Goal: Transaction & Acquisition: Download file/media

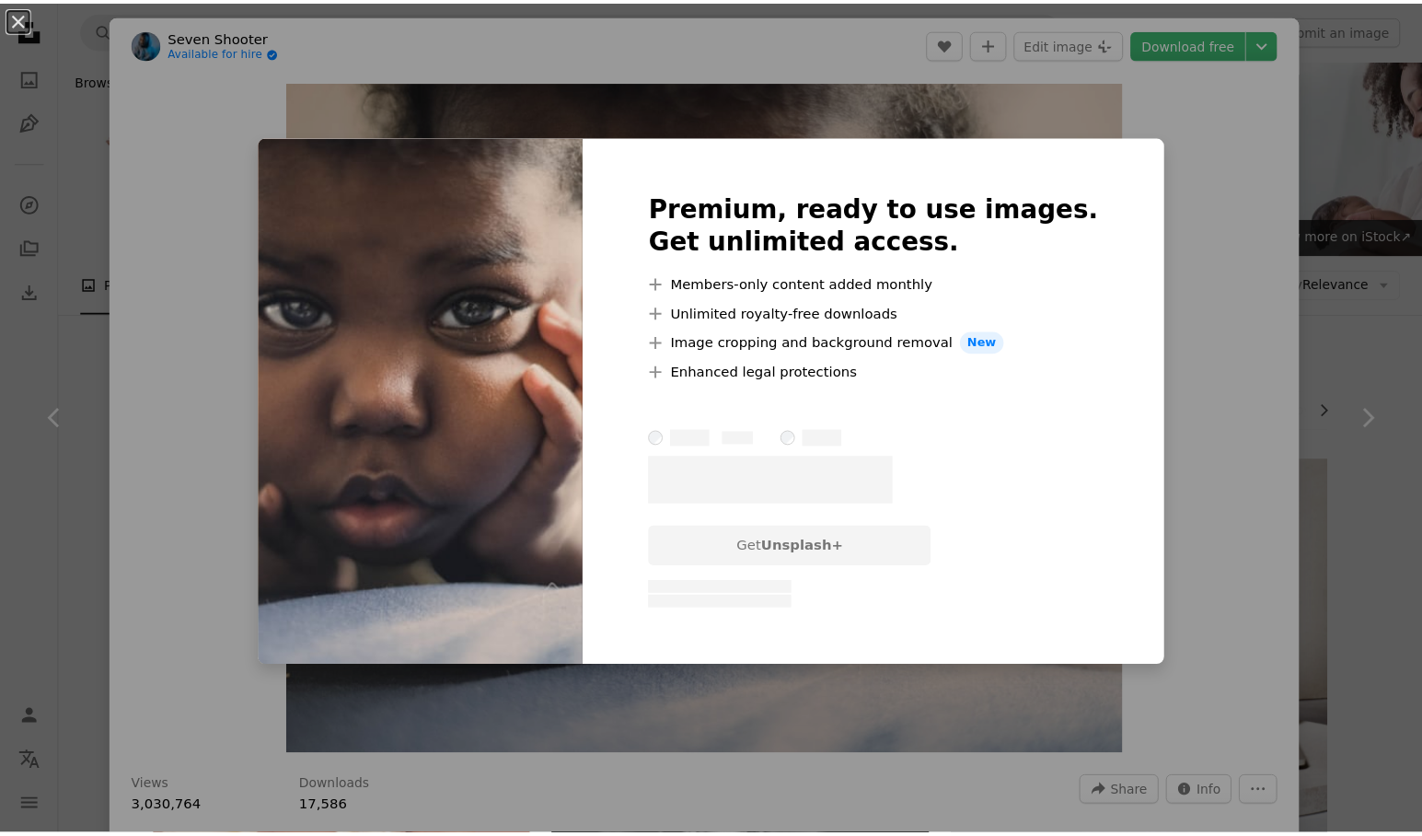
scroll to position [705, 0]
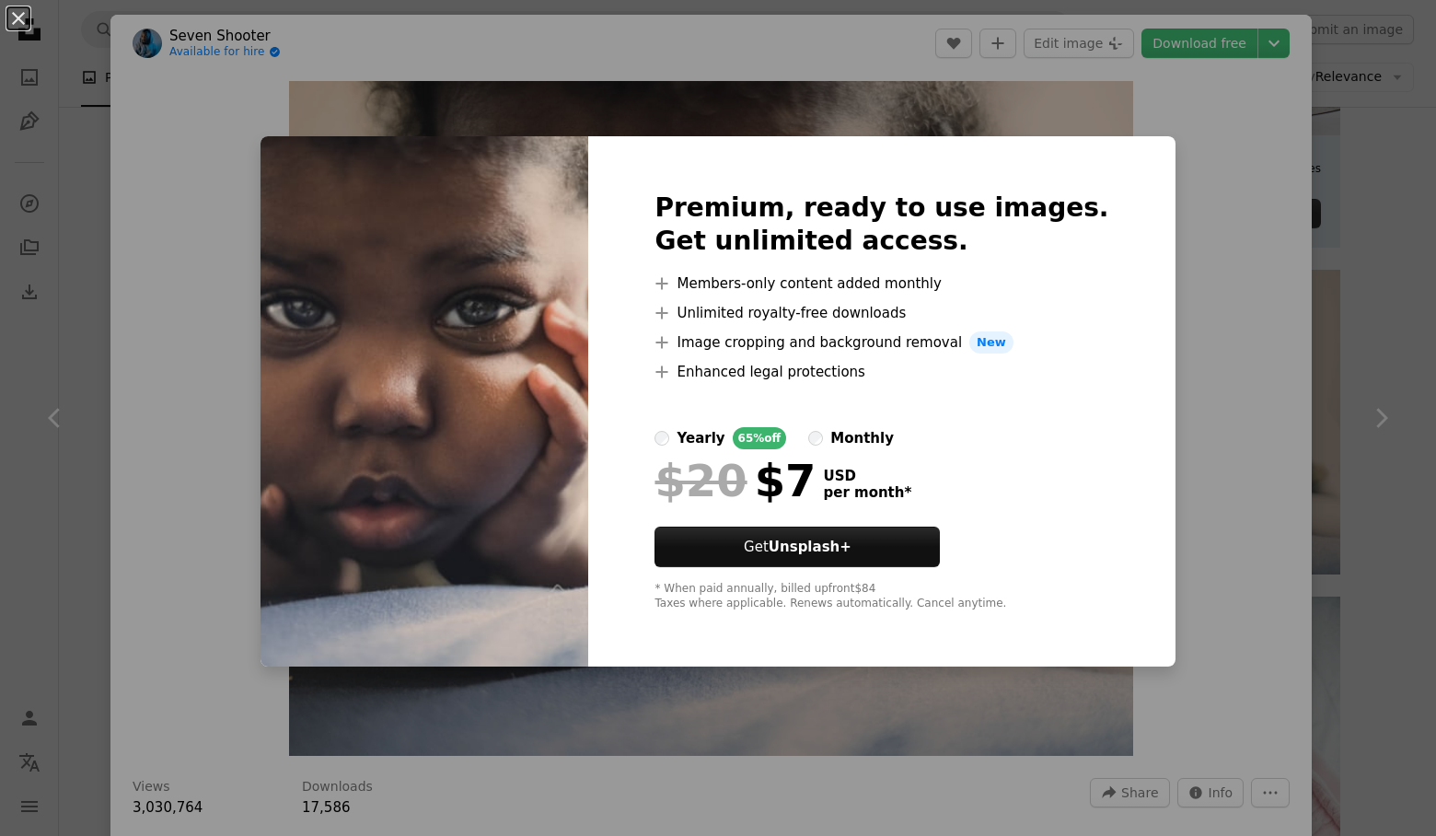
click at [264, 182] on div "An X shape Premium, ready to use images. Get unlimited access. A plus sign Memb…" at bounding box center [718, 418] width 1436 height 836
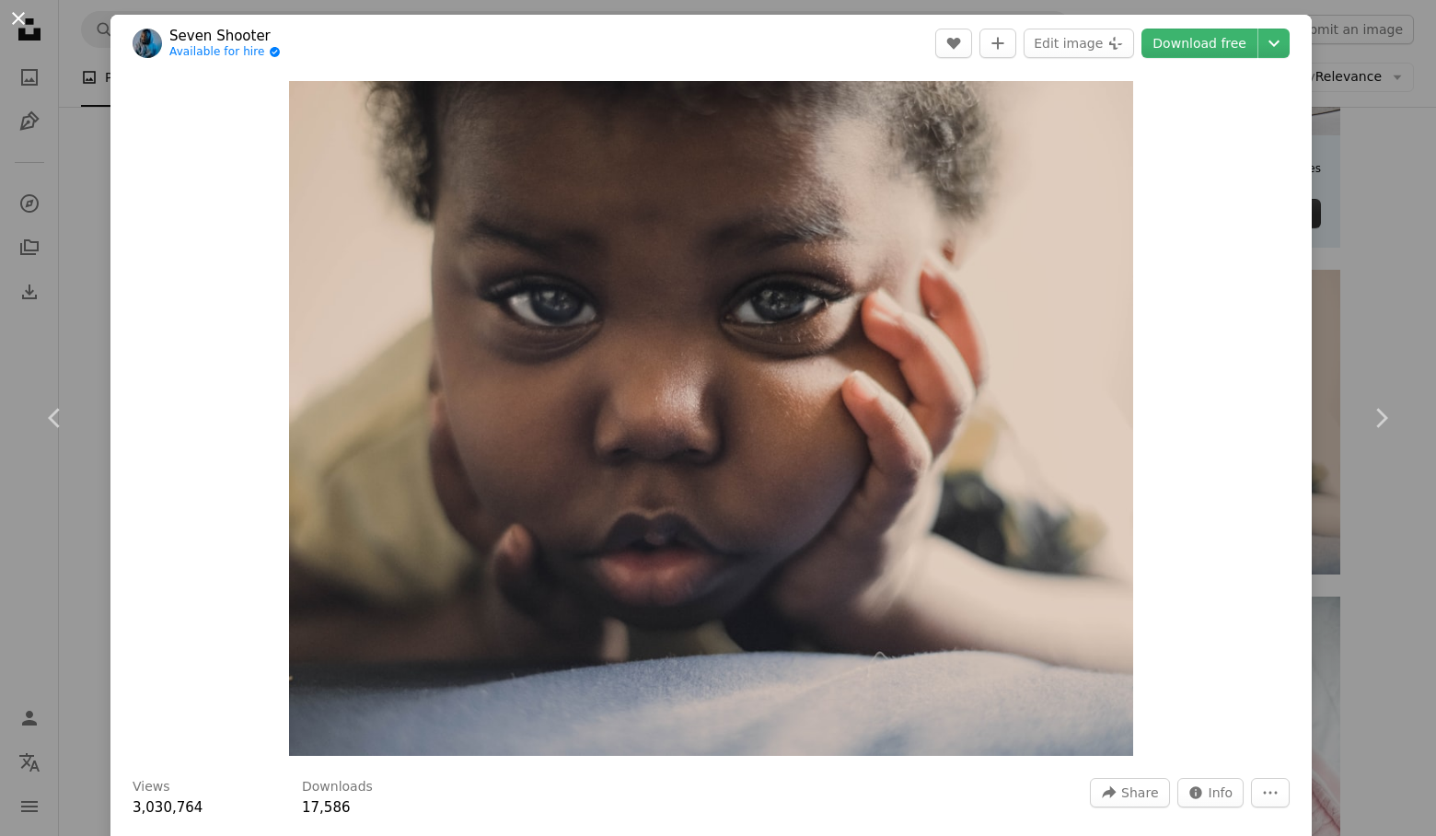
click at [21, 17] on button "An X shape" at bounding box center [18, 18] width 22 height 22
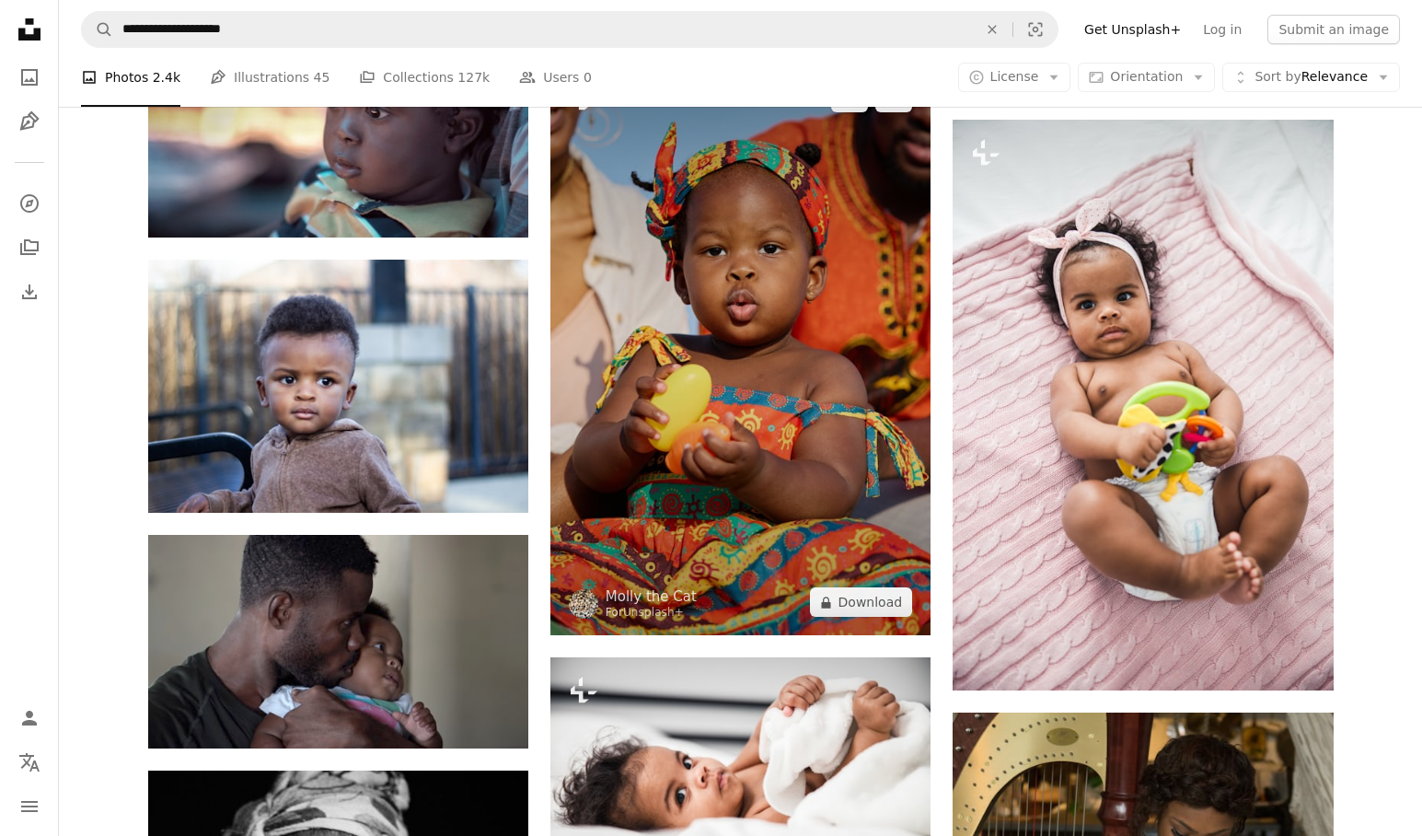
scroll to position [1215, 0]
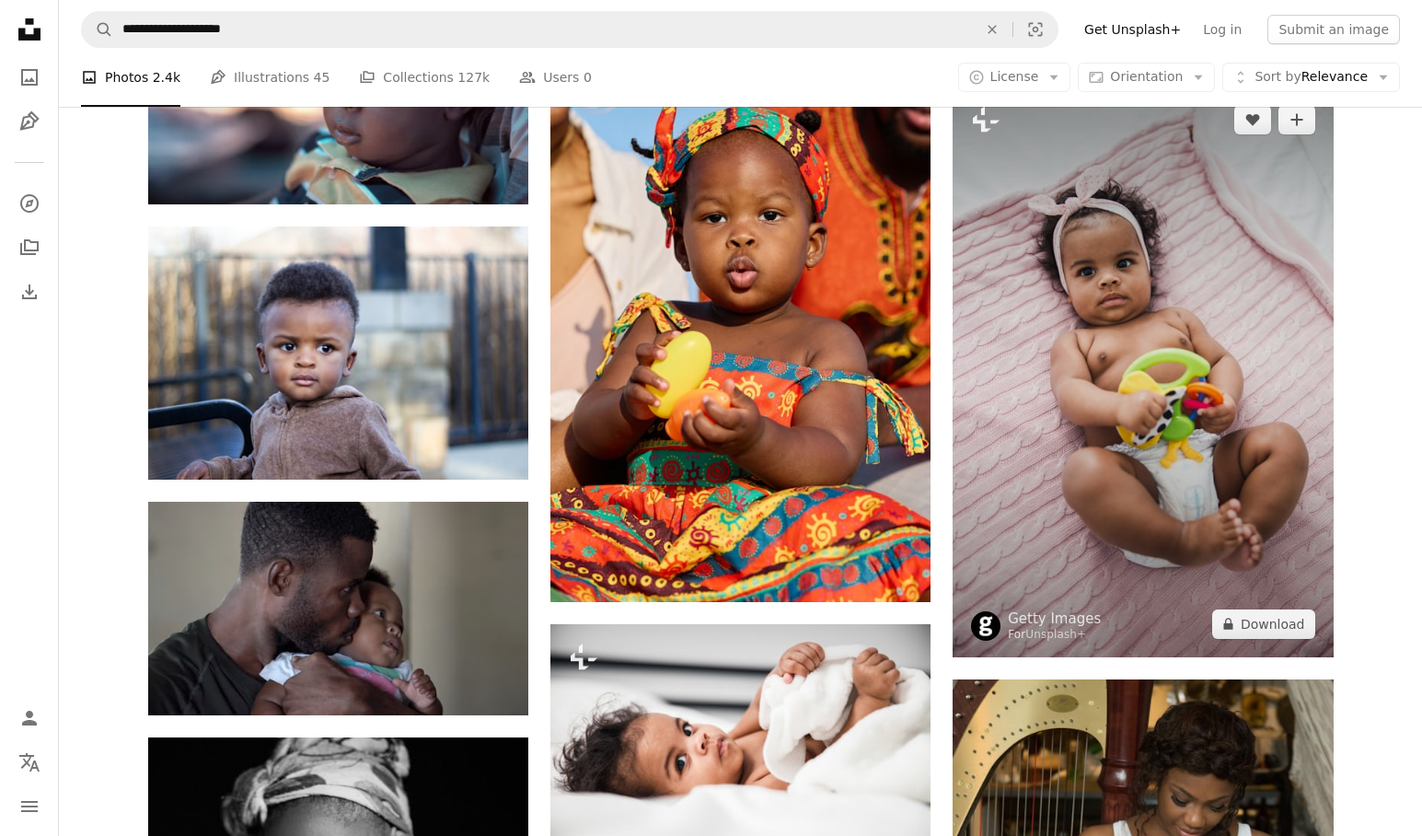
click at [1065, 348] on img at bounding box center [1143, 372] width 380 height 571
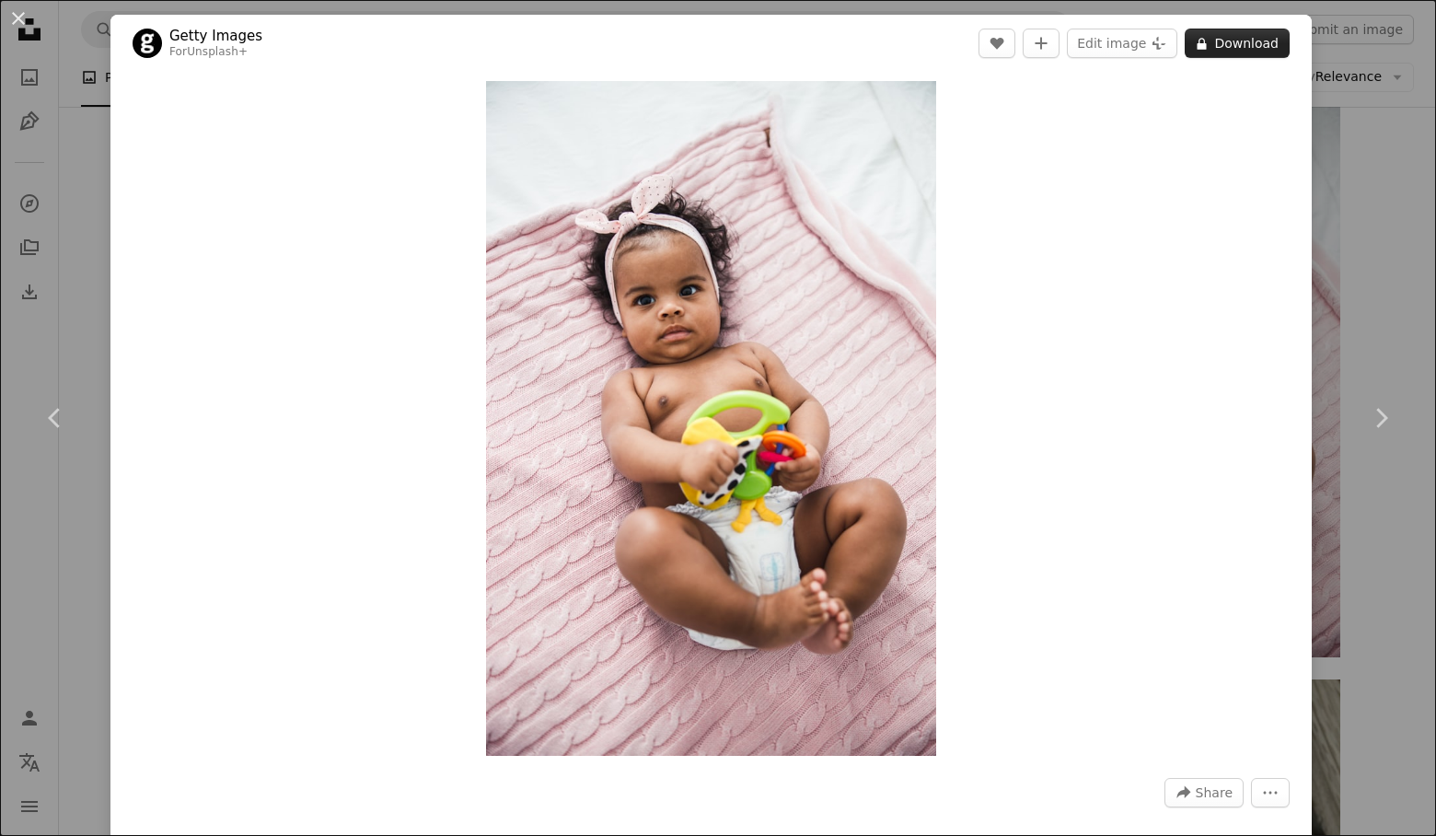
click at [1221, 46] on button "A lock Download" at bounding box center [1237, 43] width 105 height 29
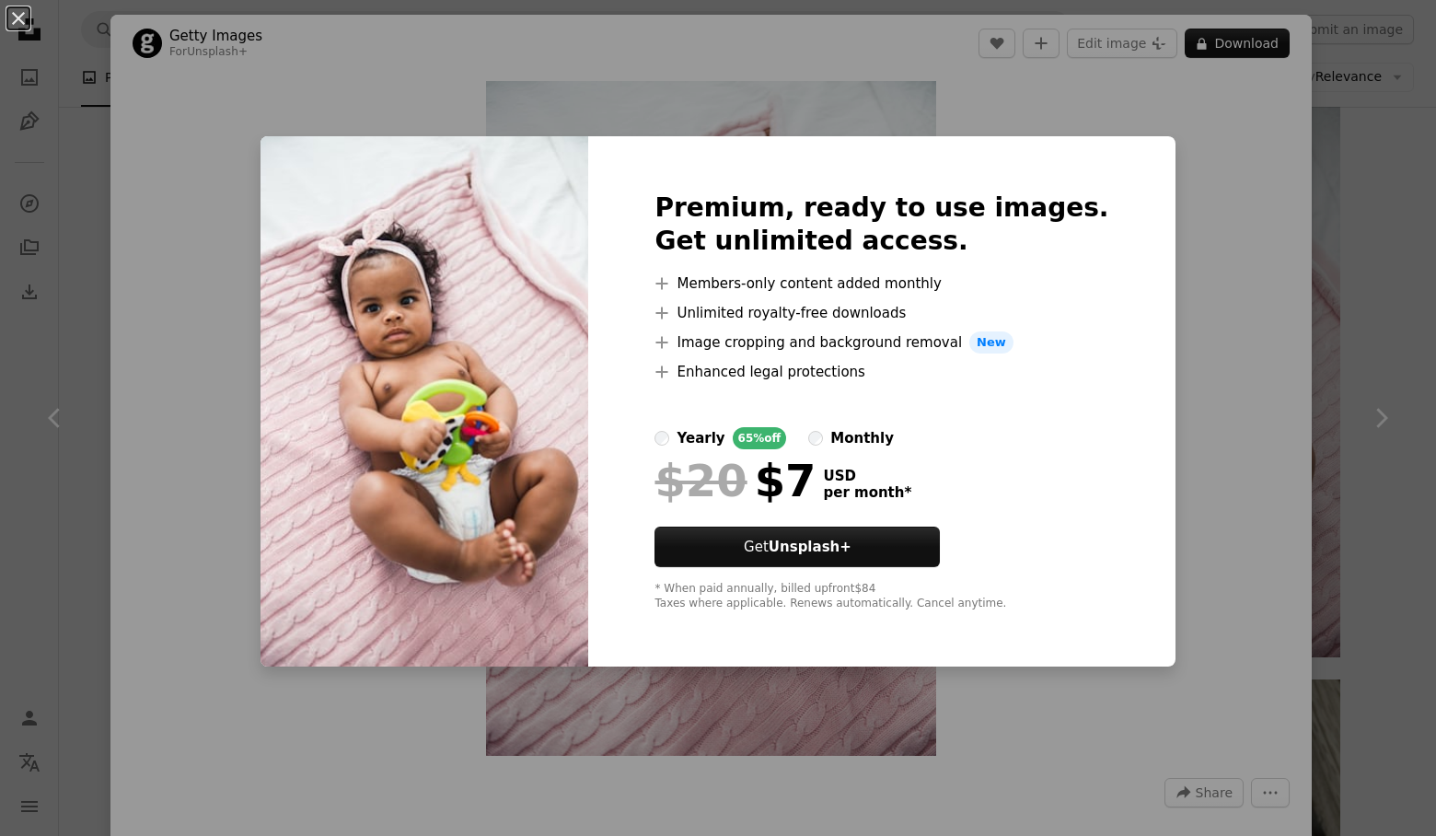
click at [1195, 117] on div "An X shape Premium, ready to use images. Get unlimited access. A plus sign Memb…" at bounding box center [718, 418] width 1436 height 836
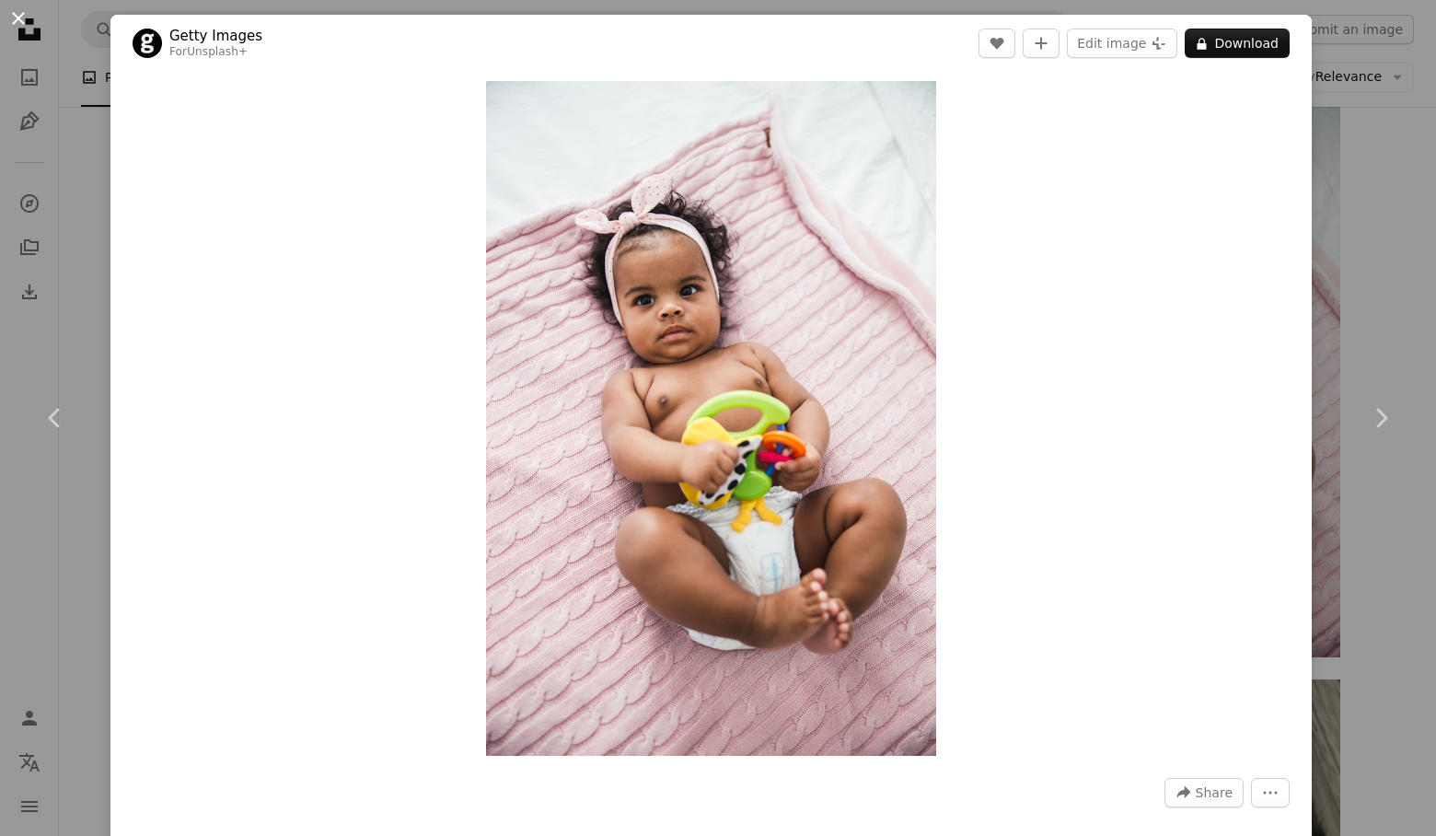
click at [21, 19] on button "An X shape" at bounding box center [18, 18] width 22 height 22
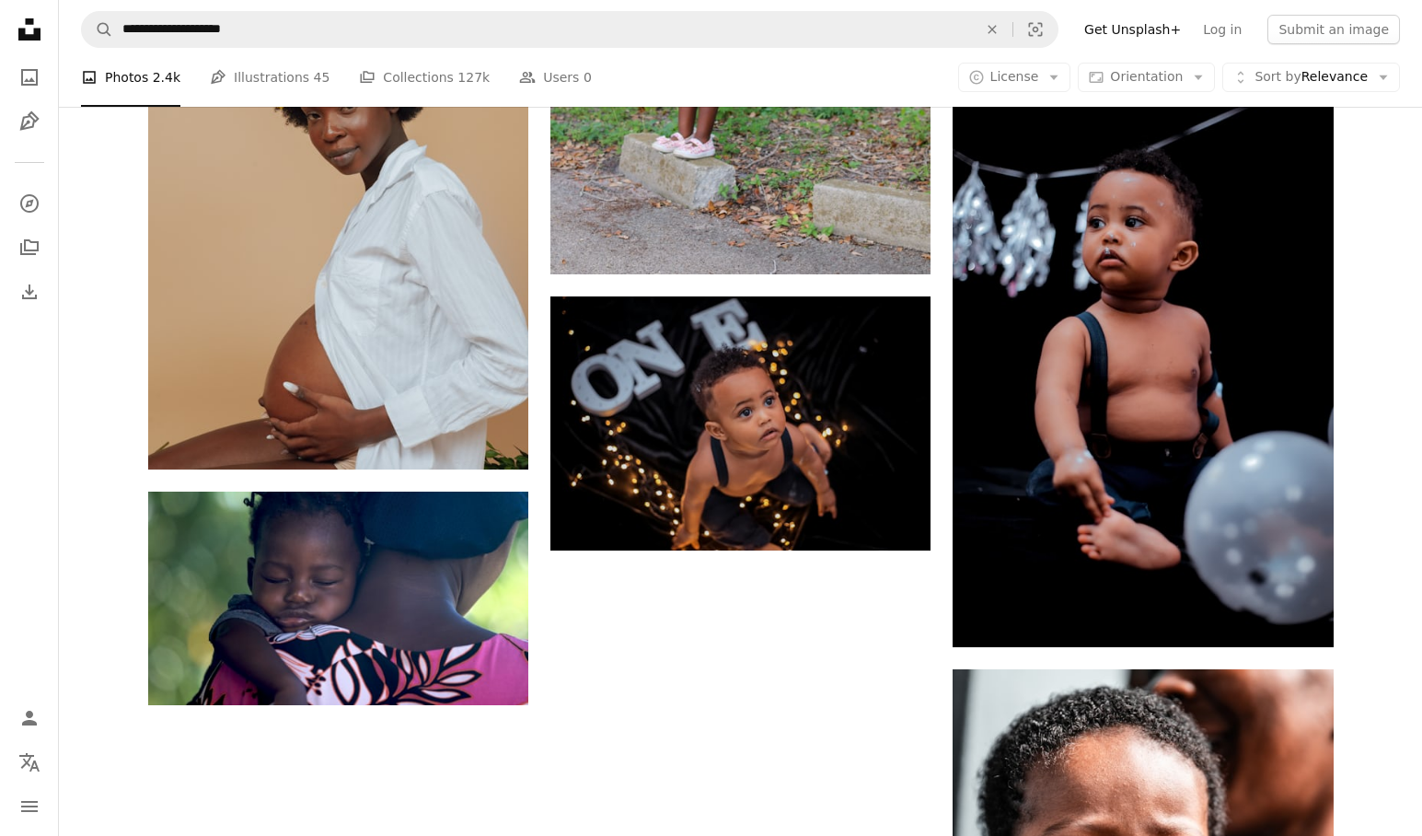
scroll to position [2357, 0]
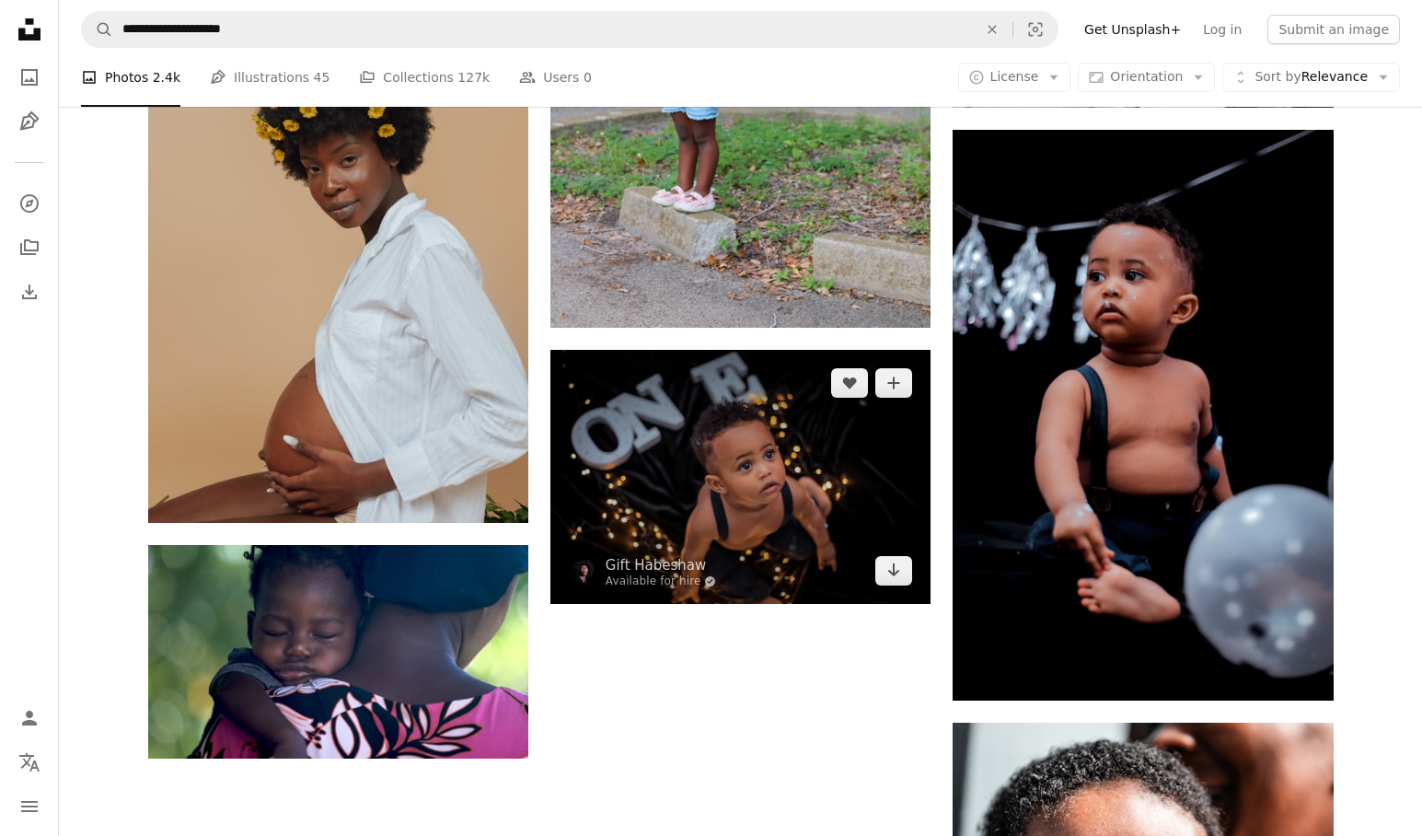
click at [783, 490] on img at bounding box center [740, 476] width 380 height 253
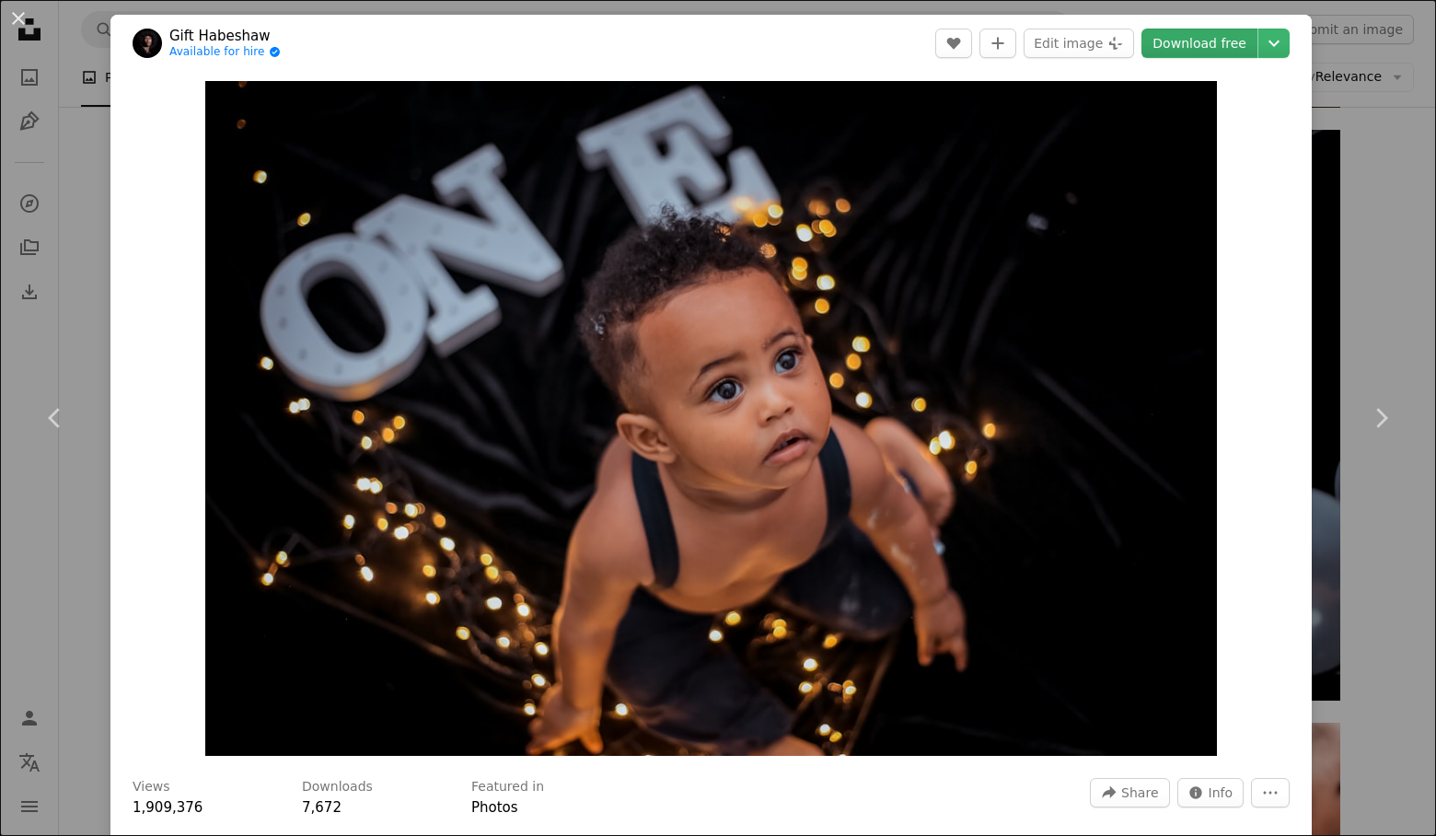
click at [1194, 49] on link "Download free" at bounding box center [1199, 43] width 116 height 29
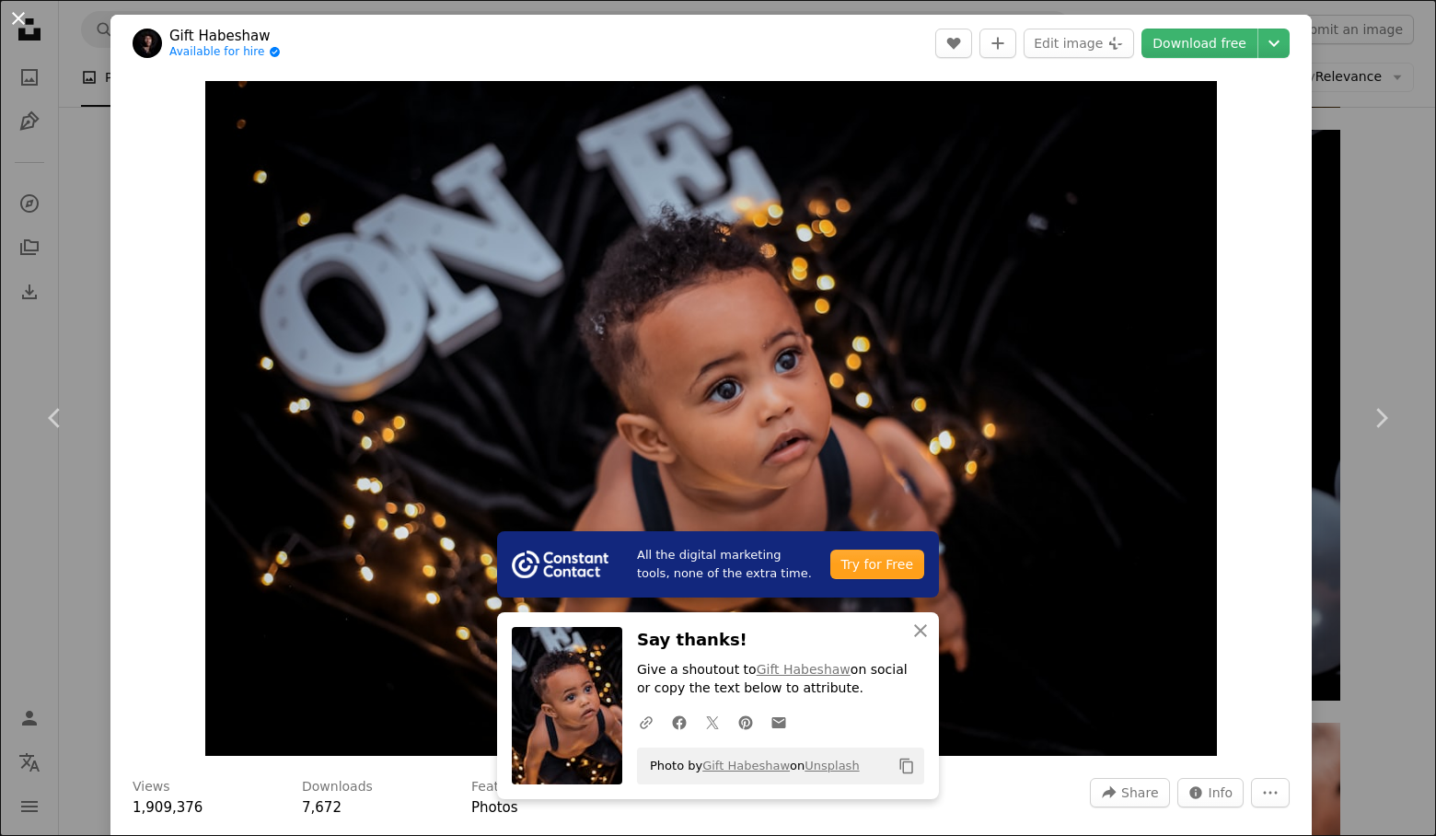
click at [20, 17] on button "An X shape" at bounding box center [18, 18] width 22 height 22
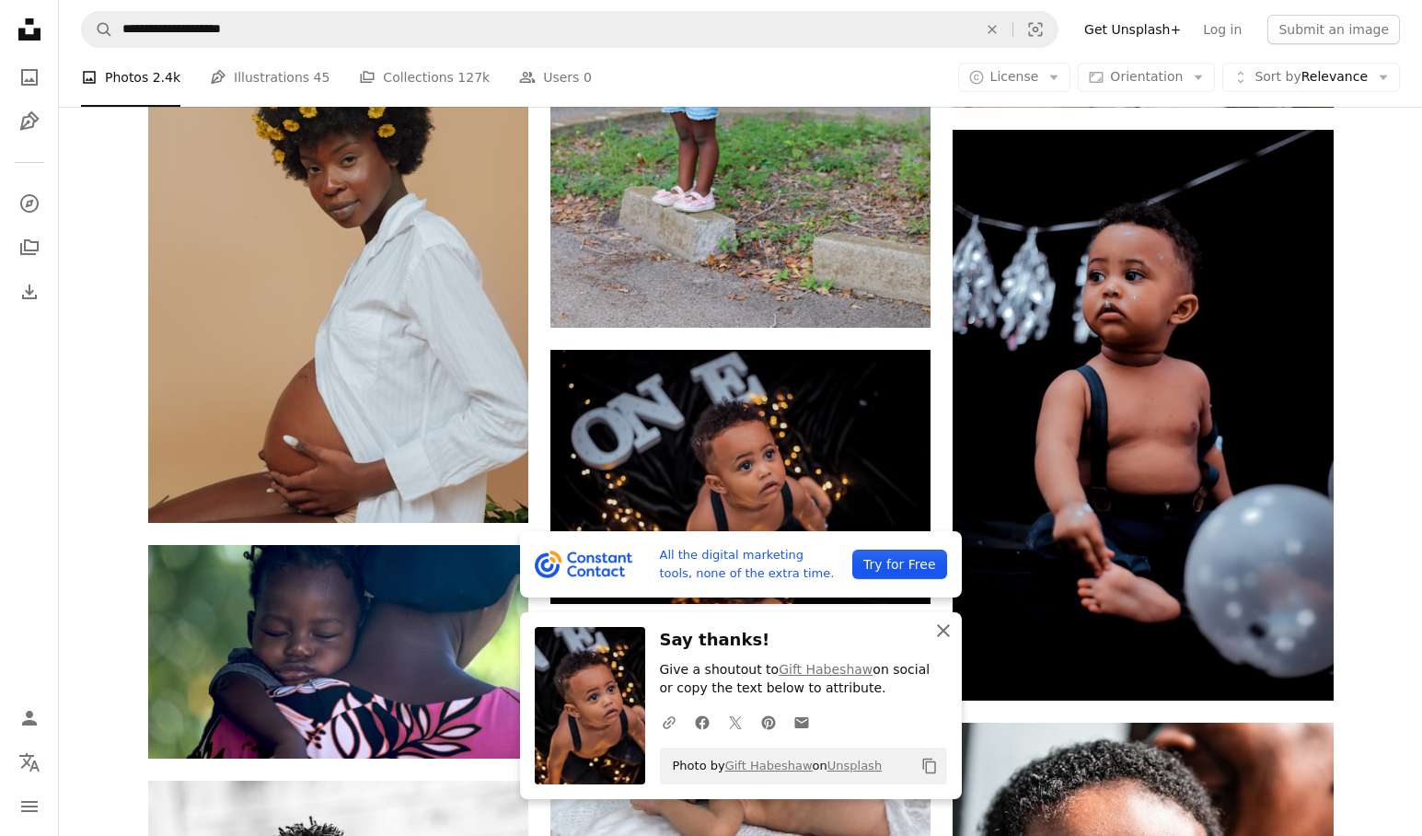
click at [942, 629] on icon "button" at bounding box center [943, 630] width 13 height 13
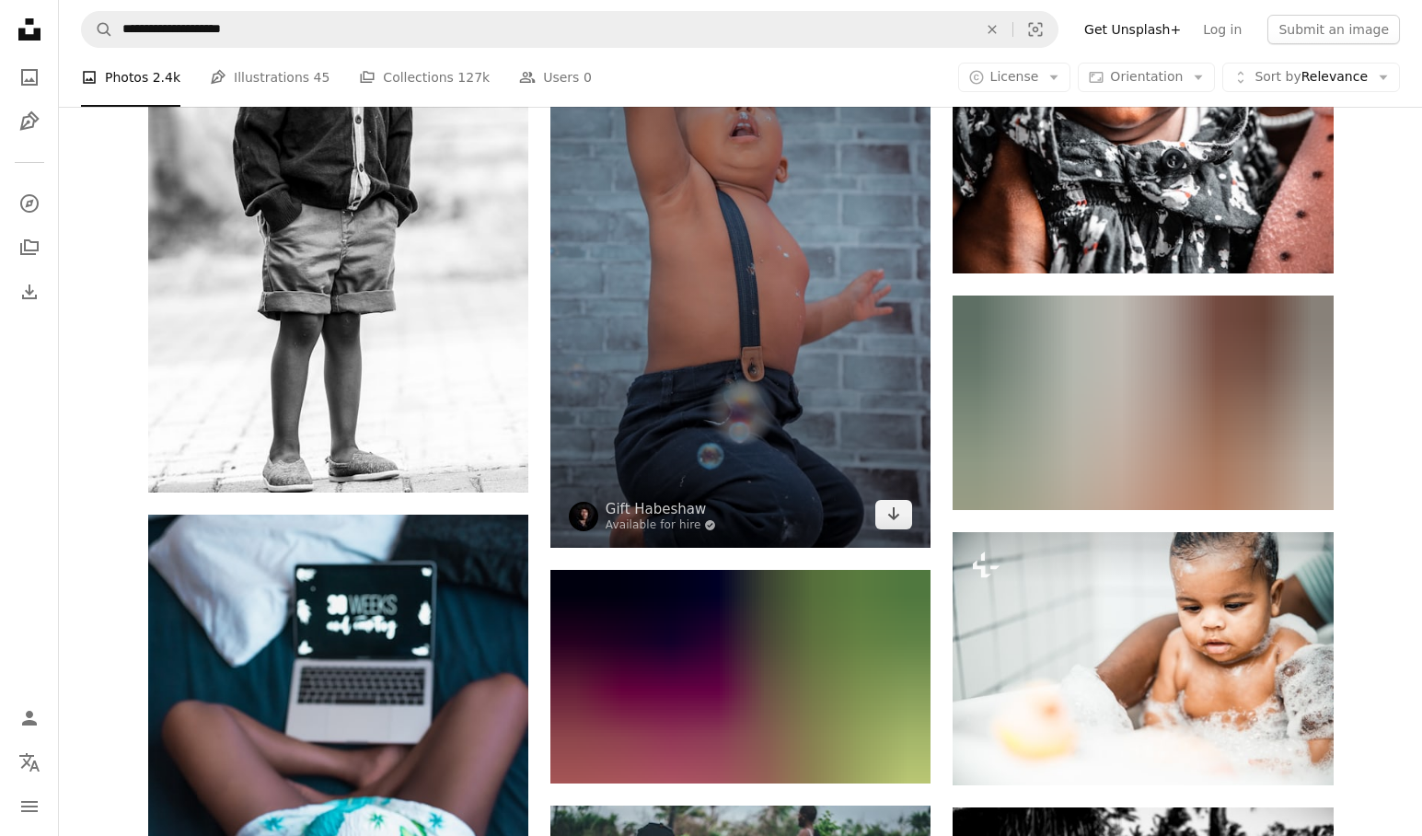
scroll to position [3402, 0]
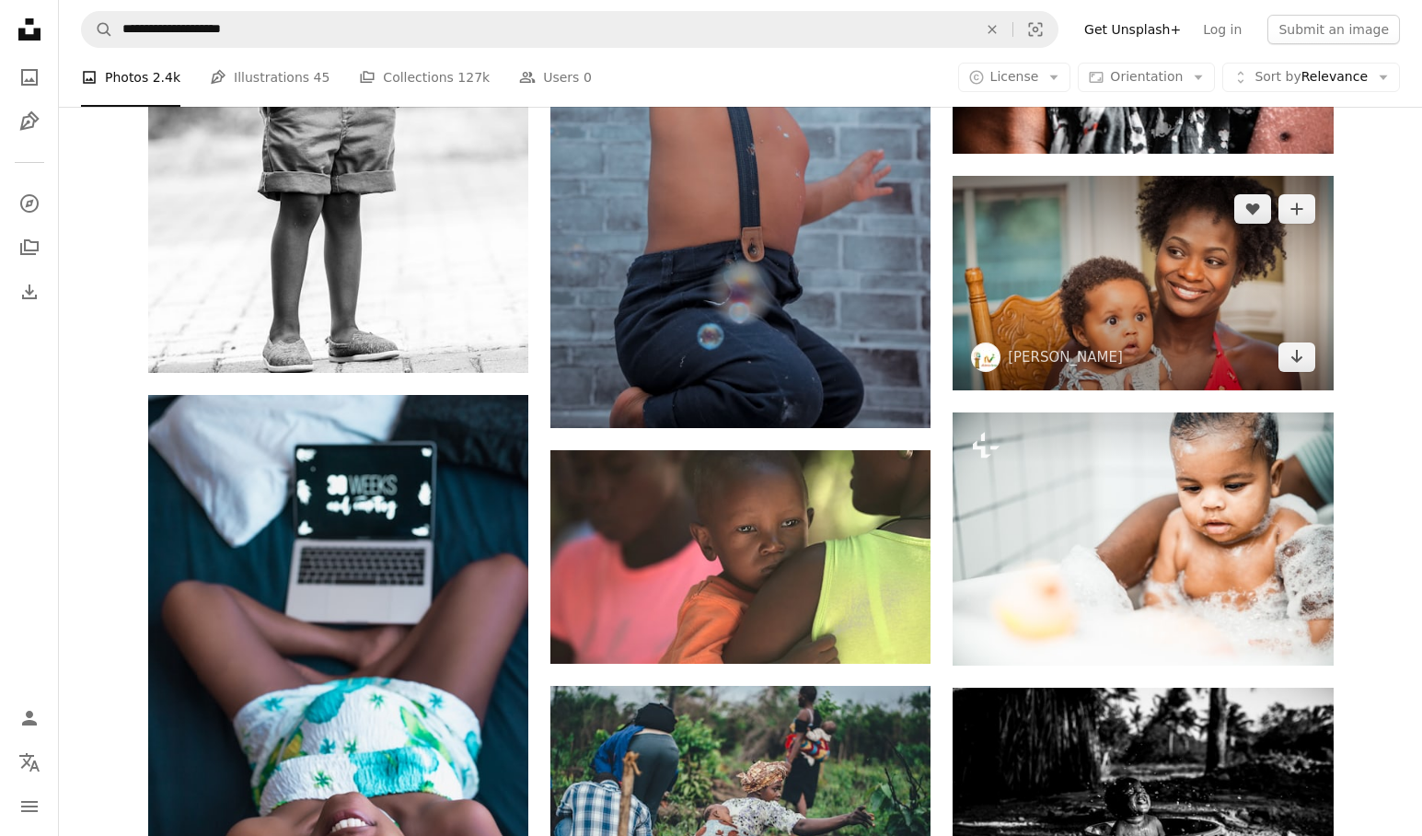
click at [1104, 330] on img at bounding box center [1143, 283] width 380 height 214
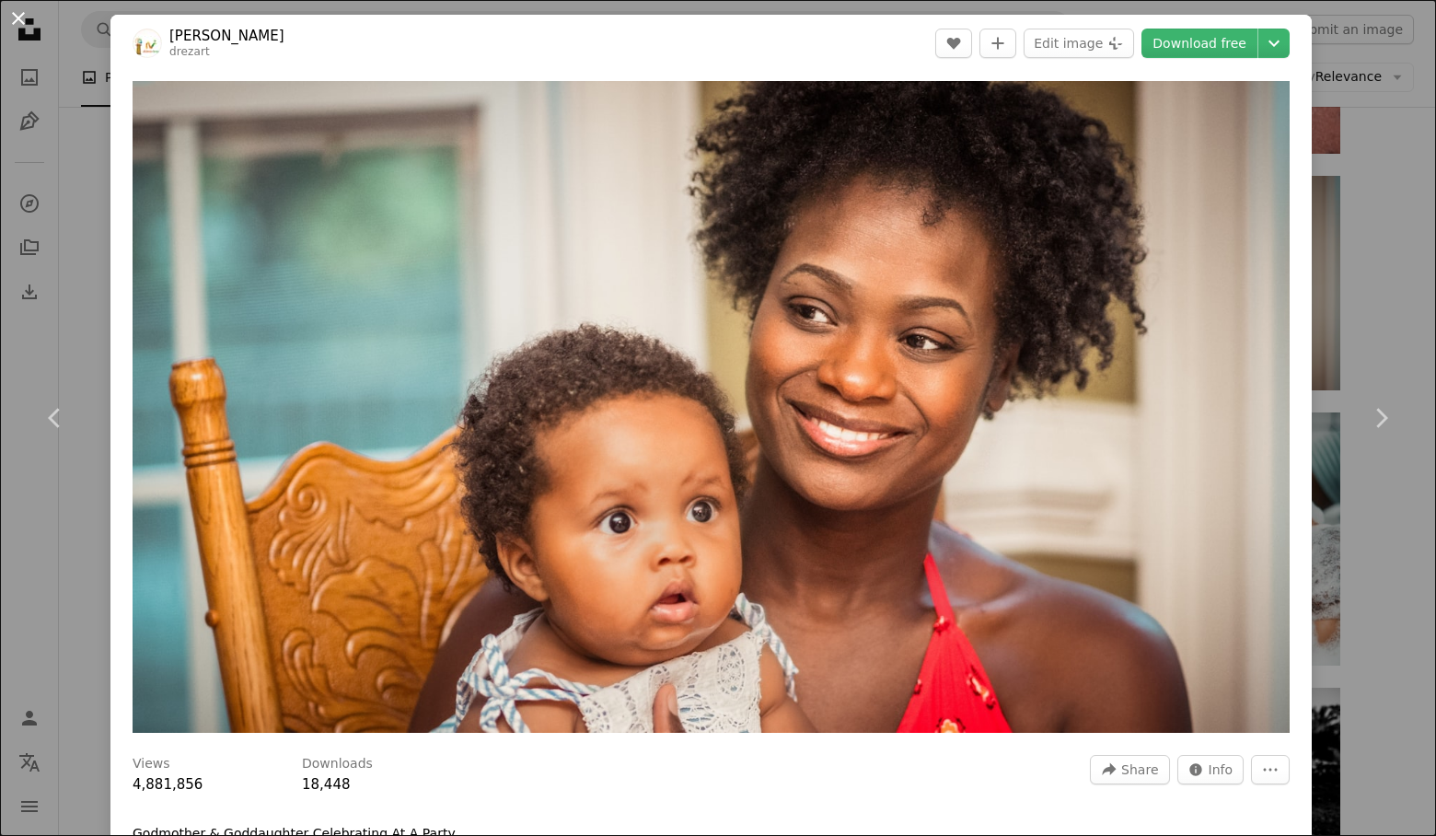
click at [23, 21] on button "An X shape" at bounding box center [18, 18] width 22 height 22
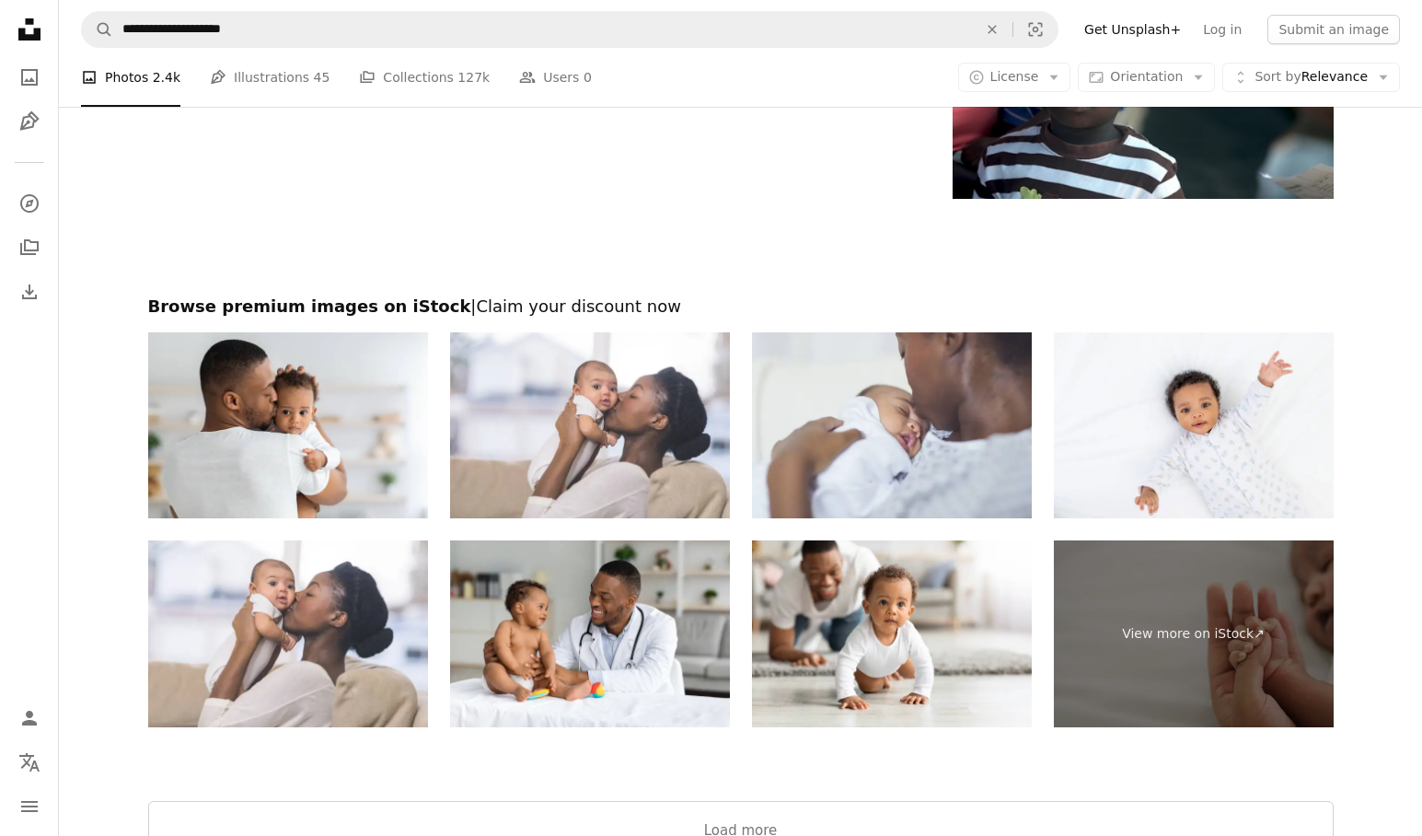
scroll to position [5995, 0]
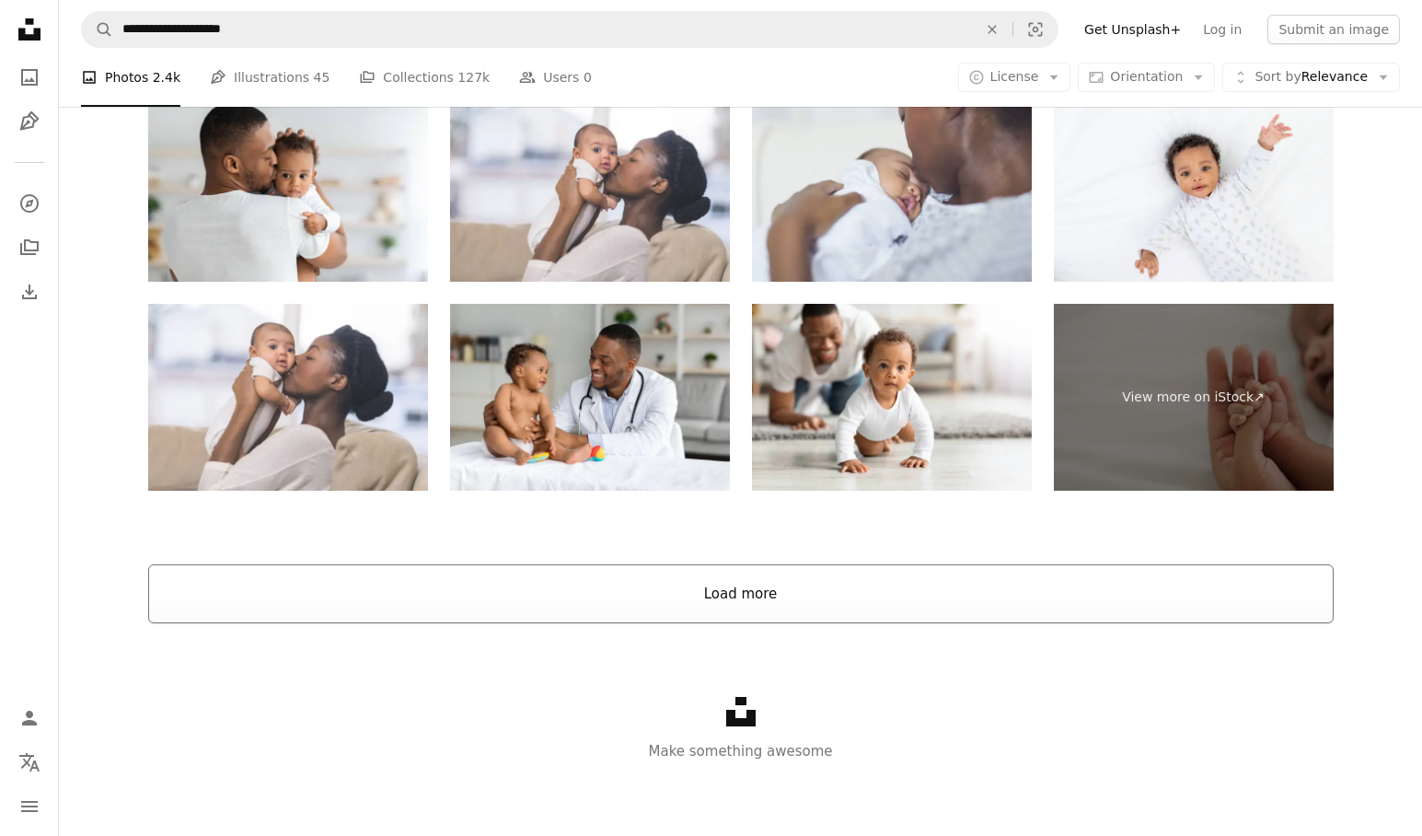
click at [757, 596] on button "Load more" at bounding box center [740, 593] width 1185 height 59
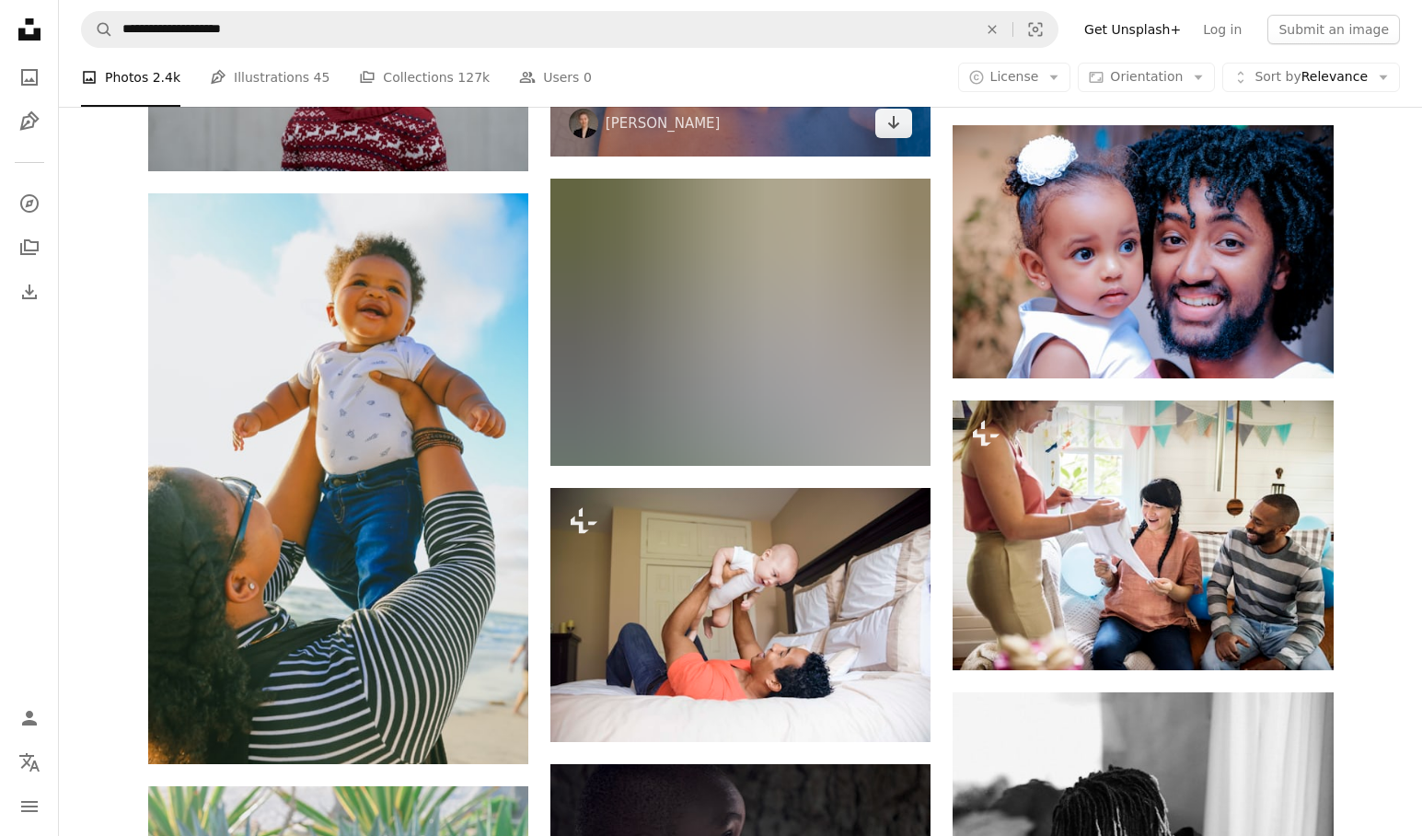
scroll to position [5872, 0]
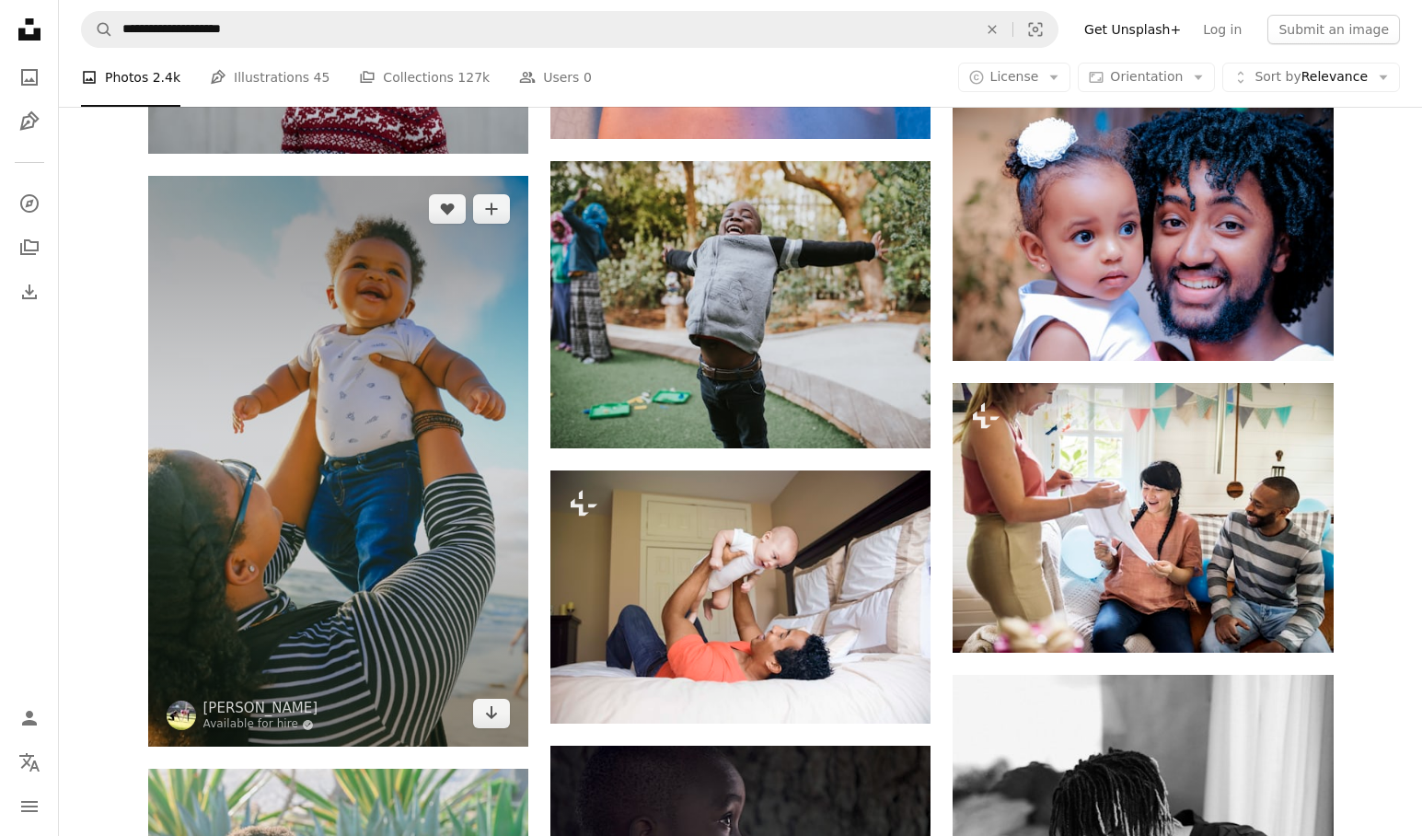
click at [373, 389] on img at bounding box center [338, 461] width 380 height 571
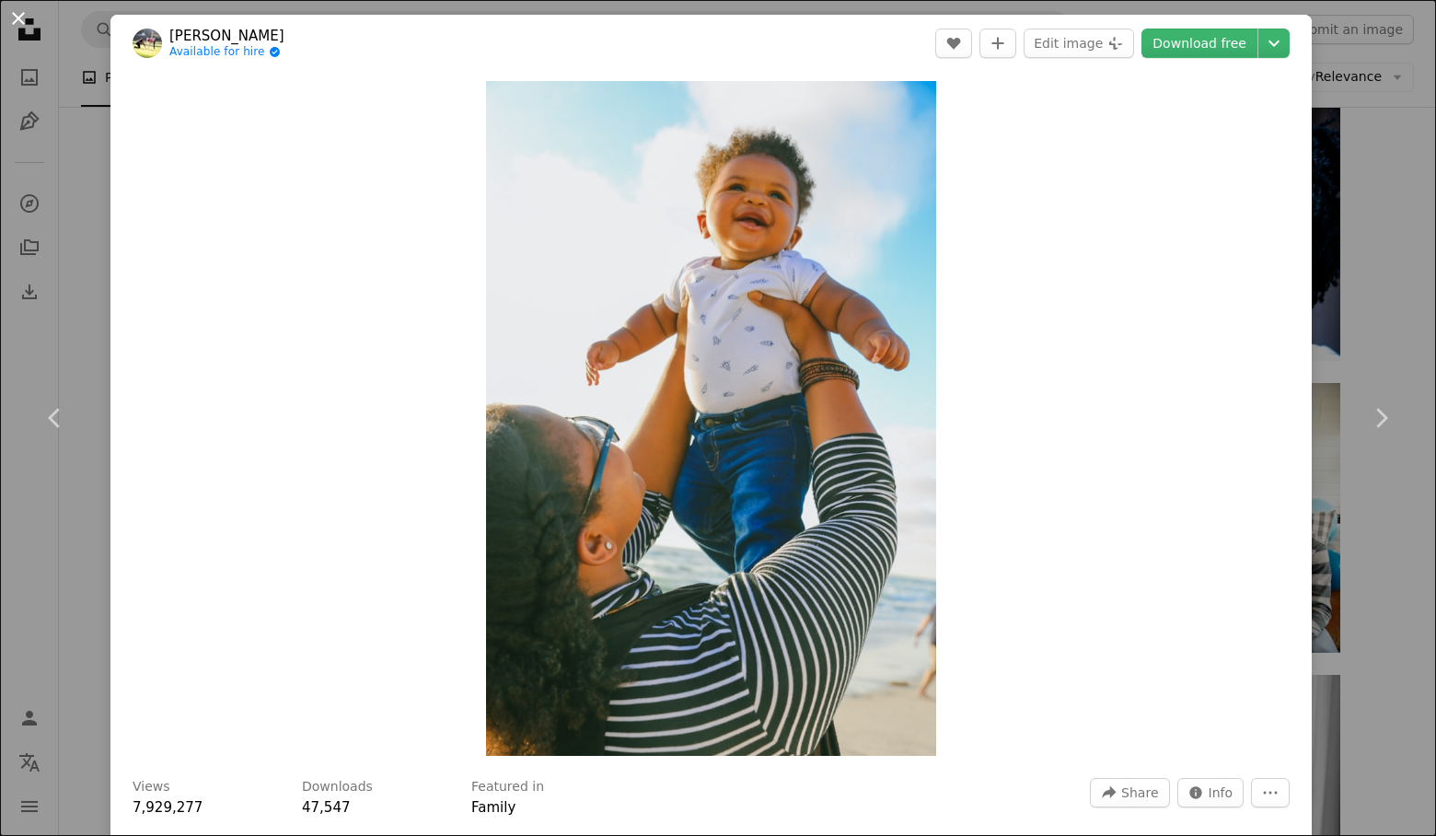
click at [24, 20] on button "An X shape" at bounding box center [18, 18] width 22 height 22
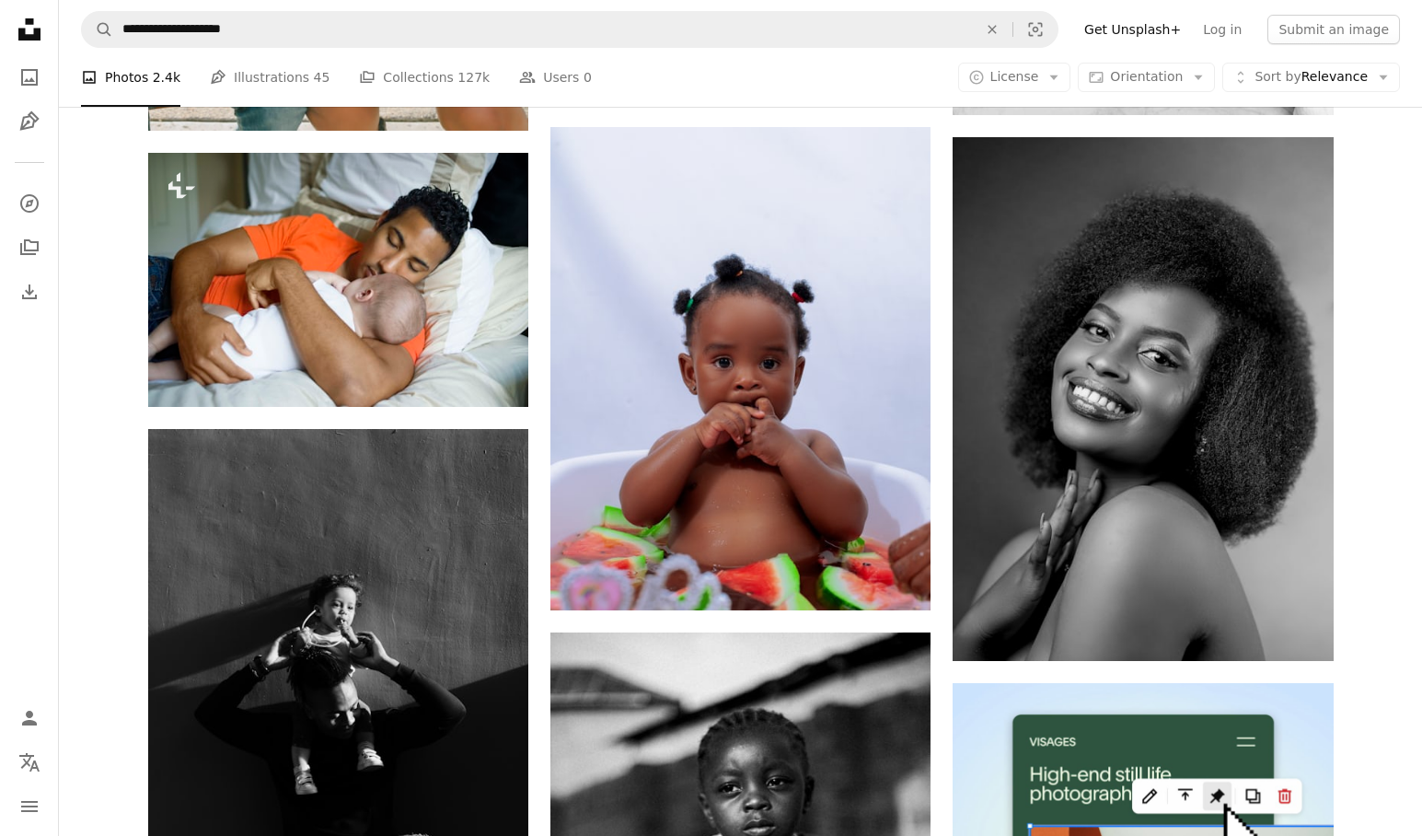
scroll to position [7138, 0]
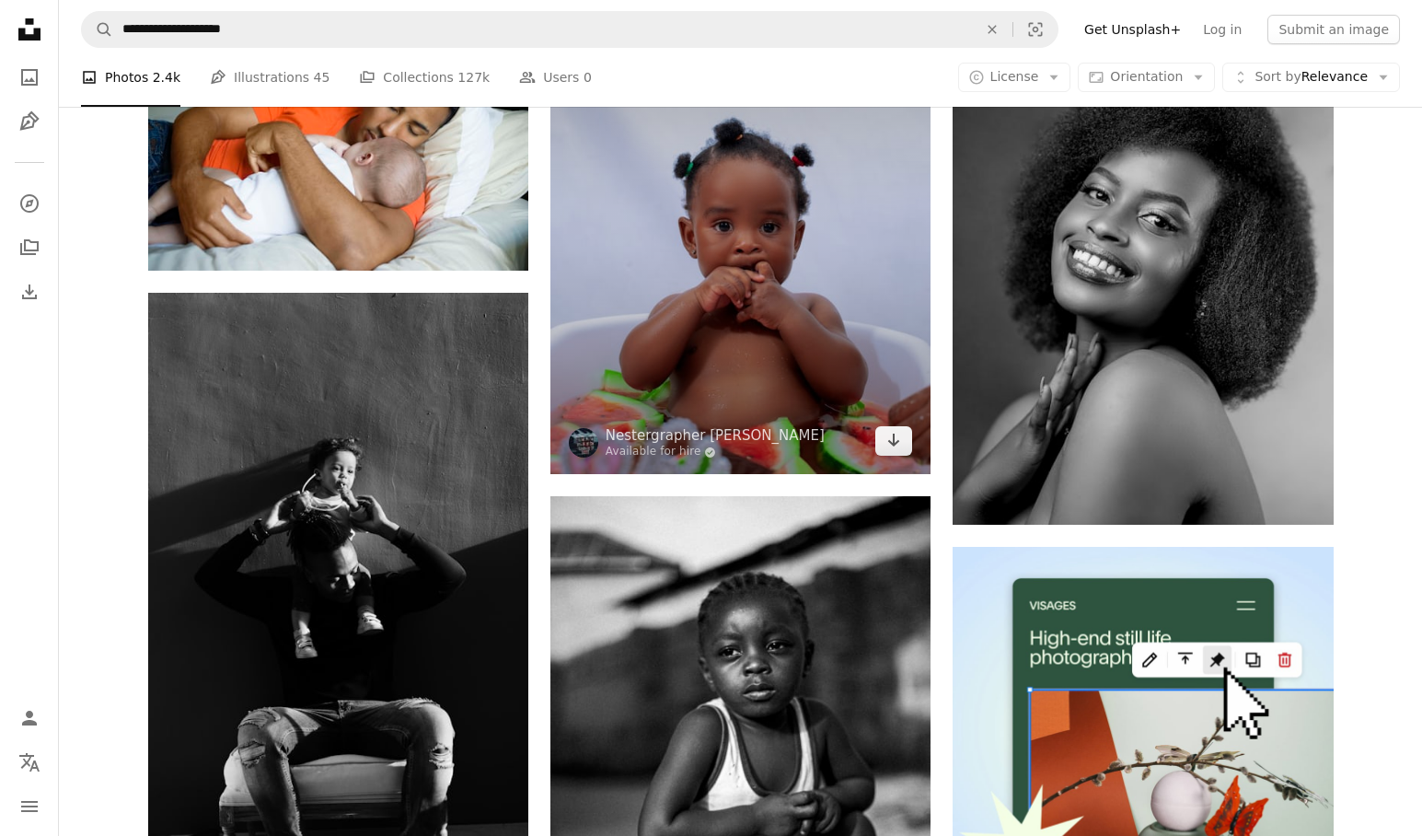
click at [764, 314] on img at bounding box center [740, 233] width 380 height 484
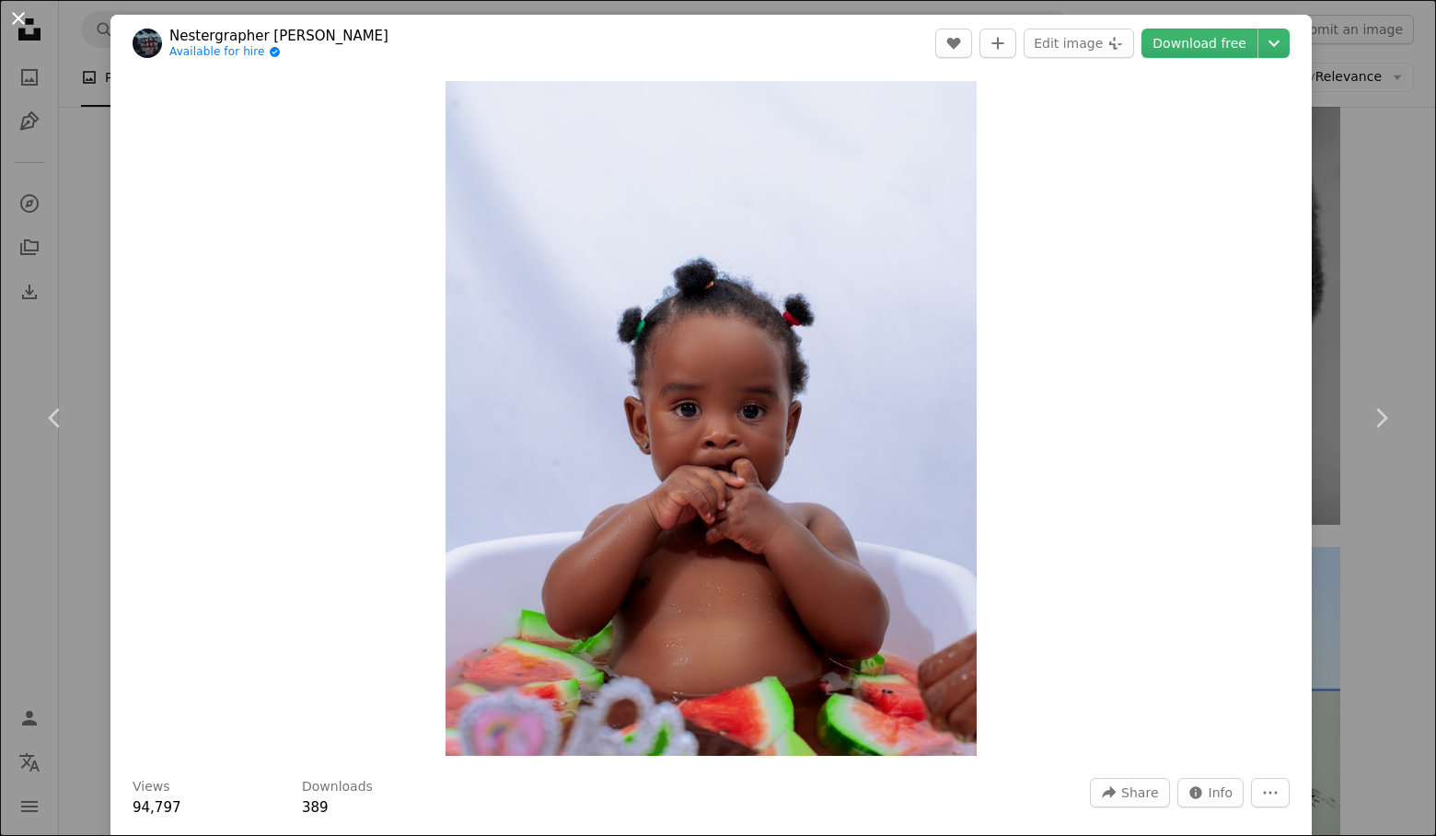
click at [20, 19] on button "An X shape" at bounding box center [18, 18] width 22 height 22
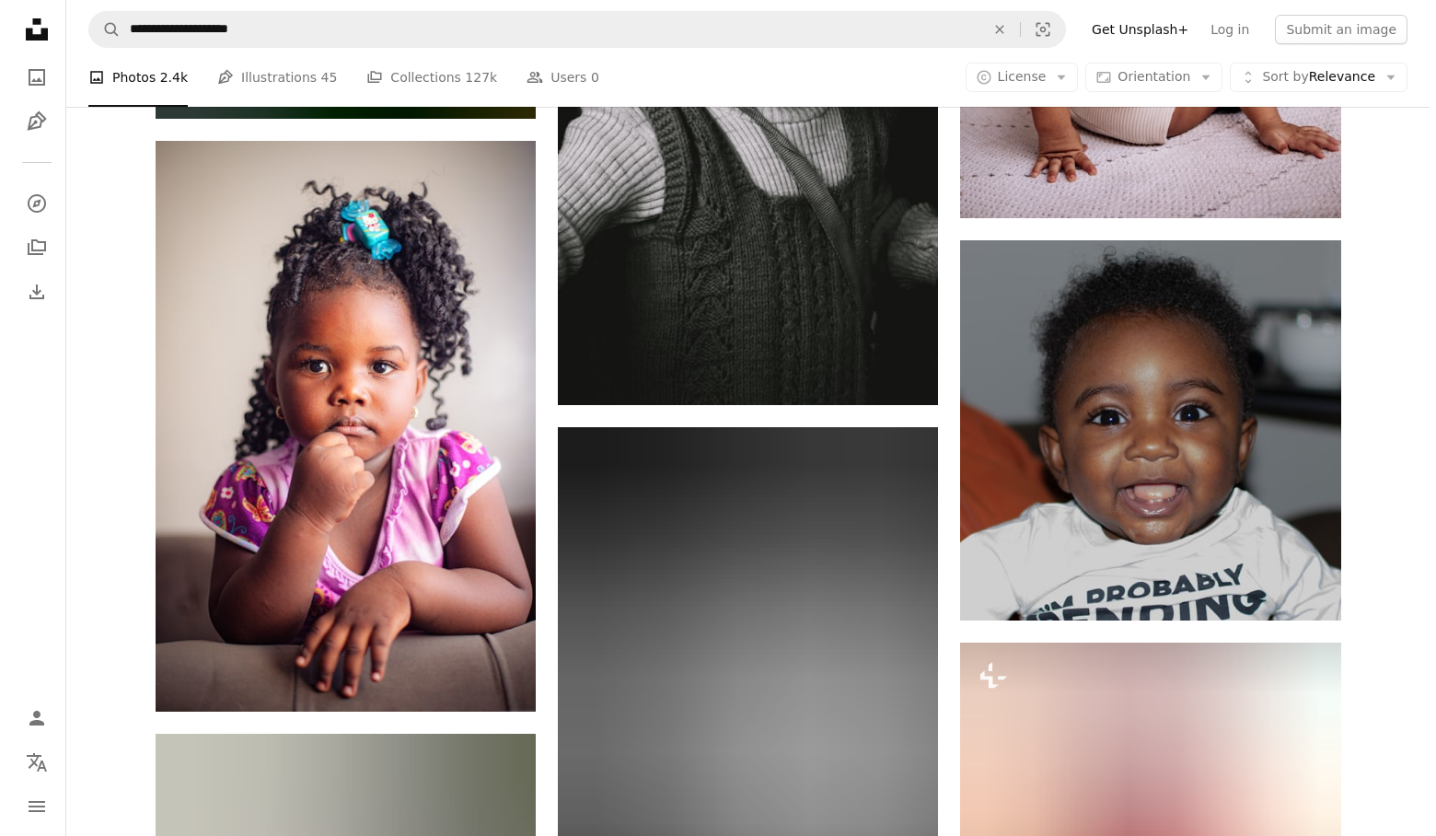
scroll to position [11425, 0]
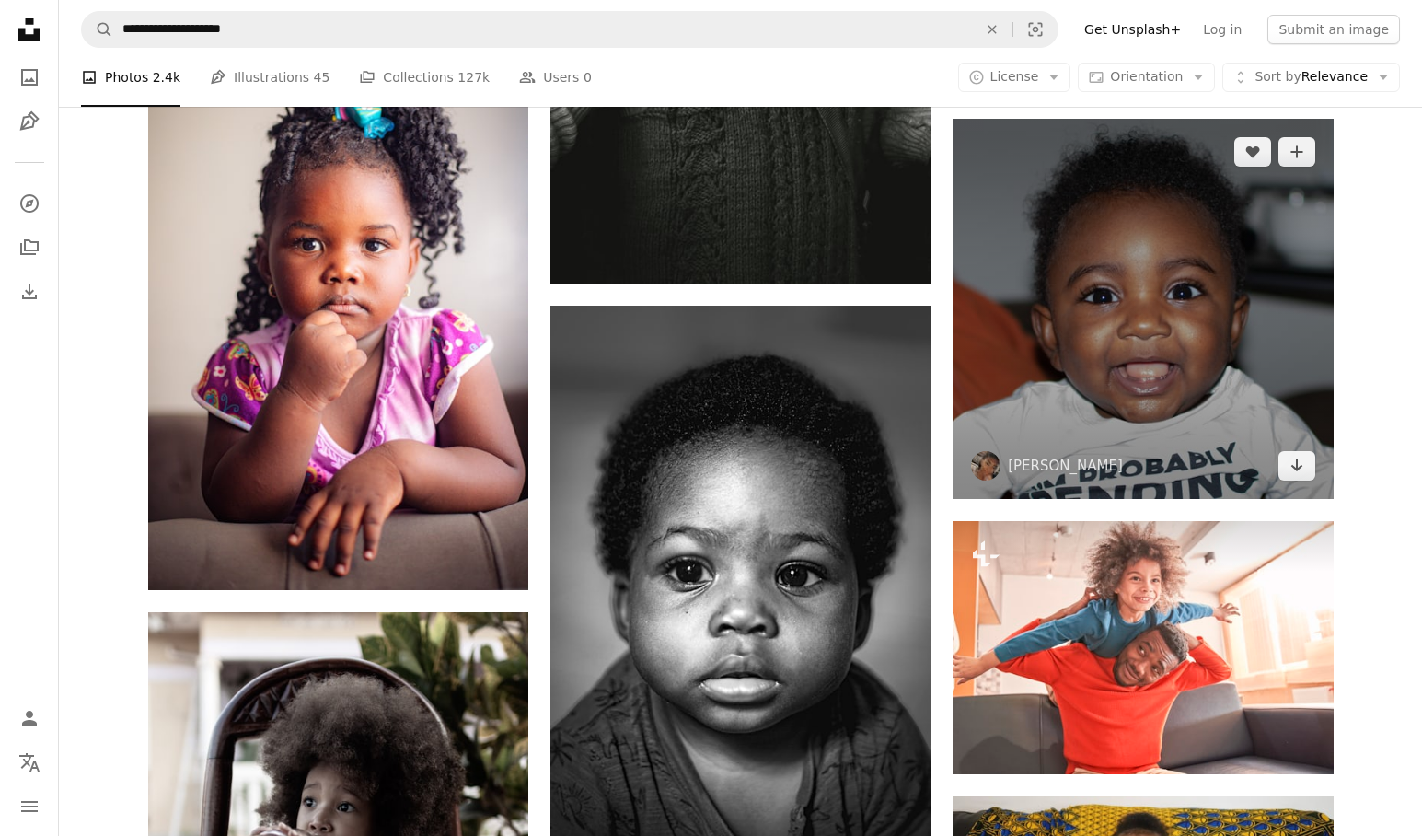
click at [1167, 278] on img at bounding box center [1143, 309] width 380 height 380
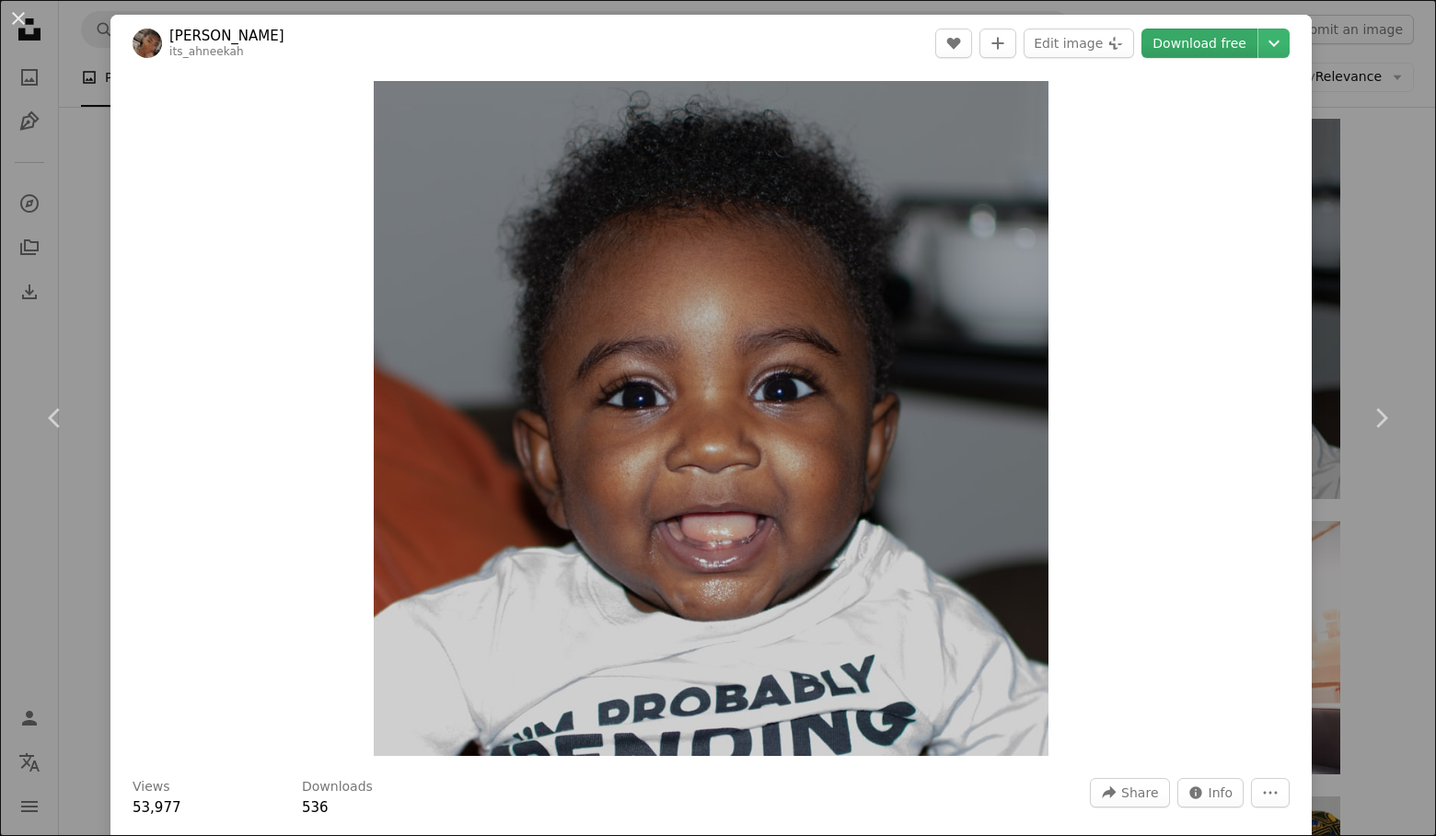
click at [1180, 39] on link "Download free" at bounding box center [1199, 43] width 116 height 29
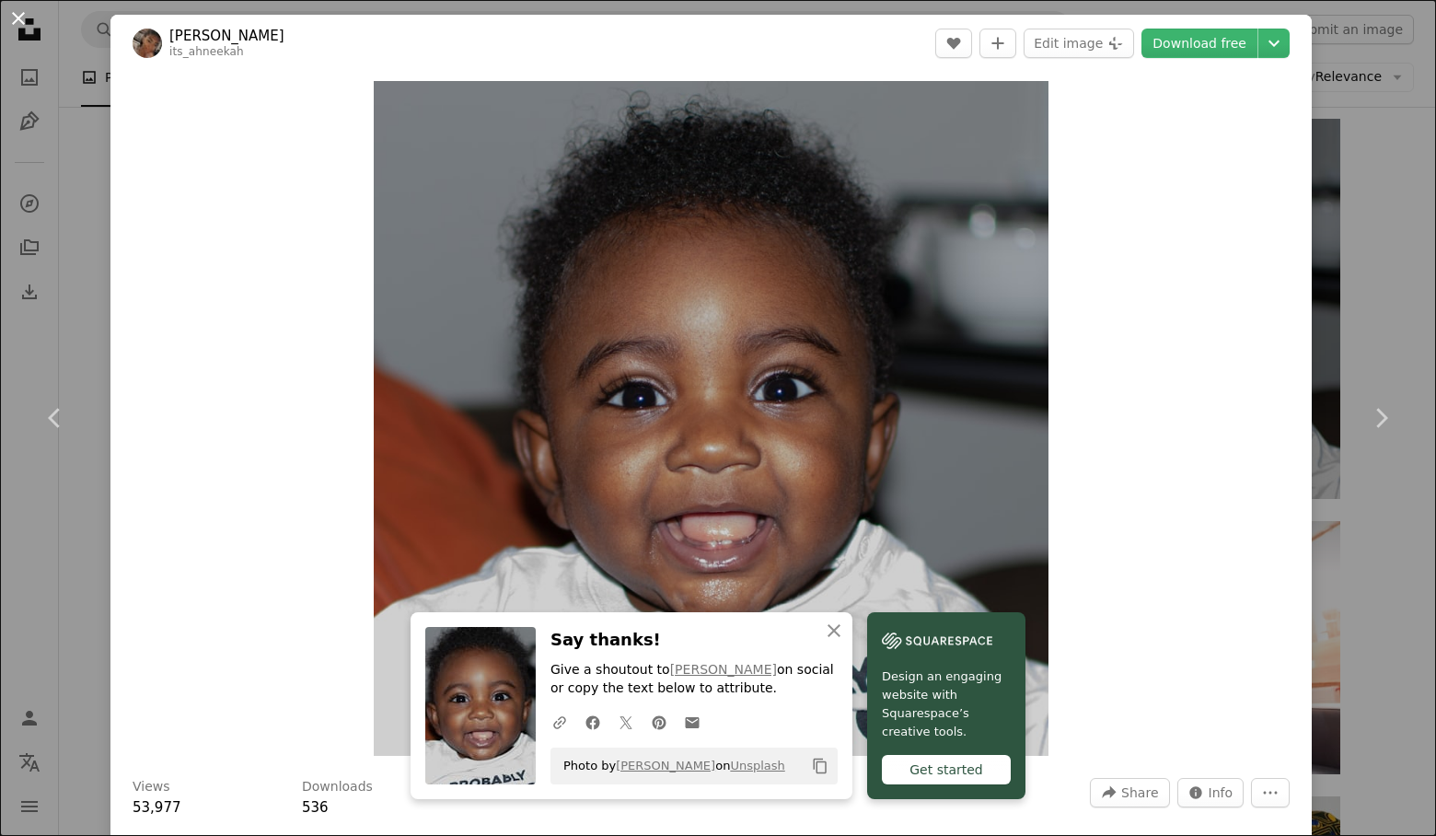
click at [18, 18] on button "An X shape" at bounding box center [18, 18] width 22 height 22
